Goal: Navigation & Orientation: Find specific page/section

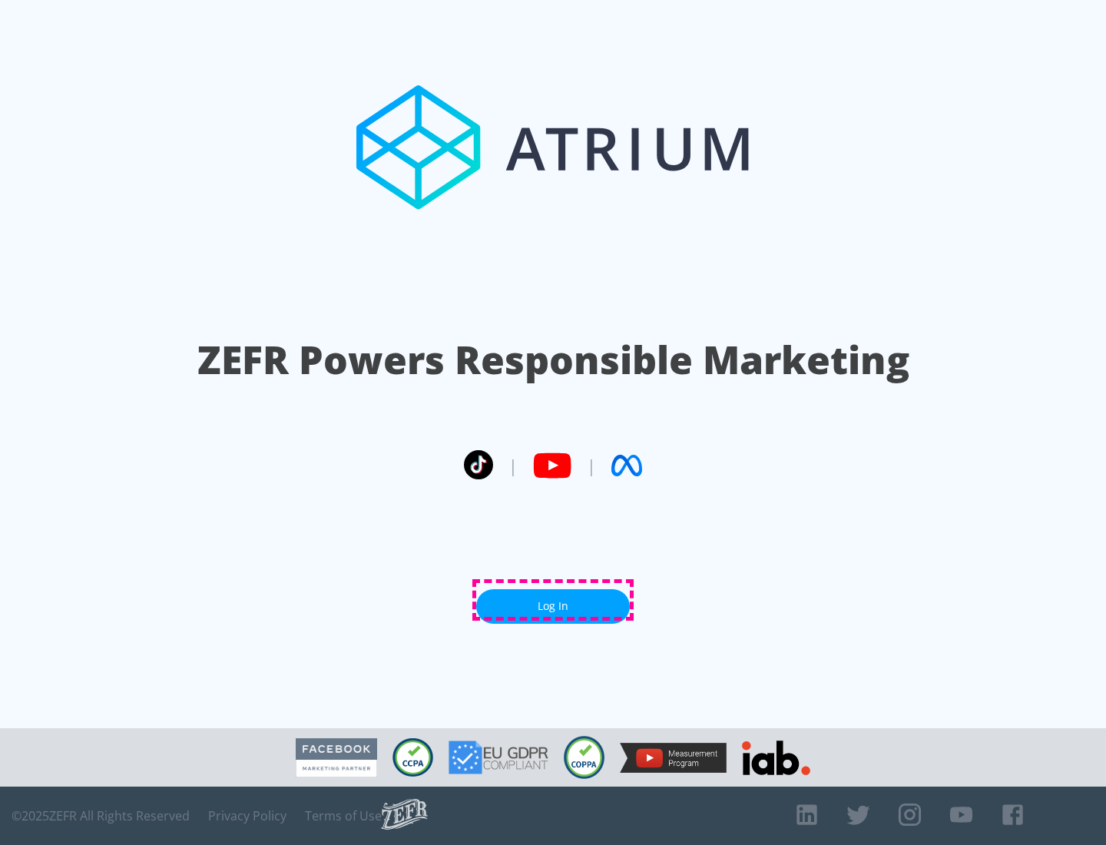
click at [553, 600] on link "Log In" at bounding box center [553, 606] width 154 height 35
